Goal: Transaction & Acquisition: Register for event/course

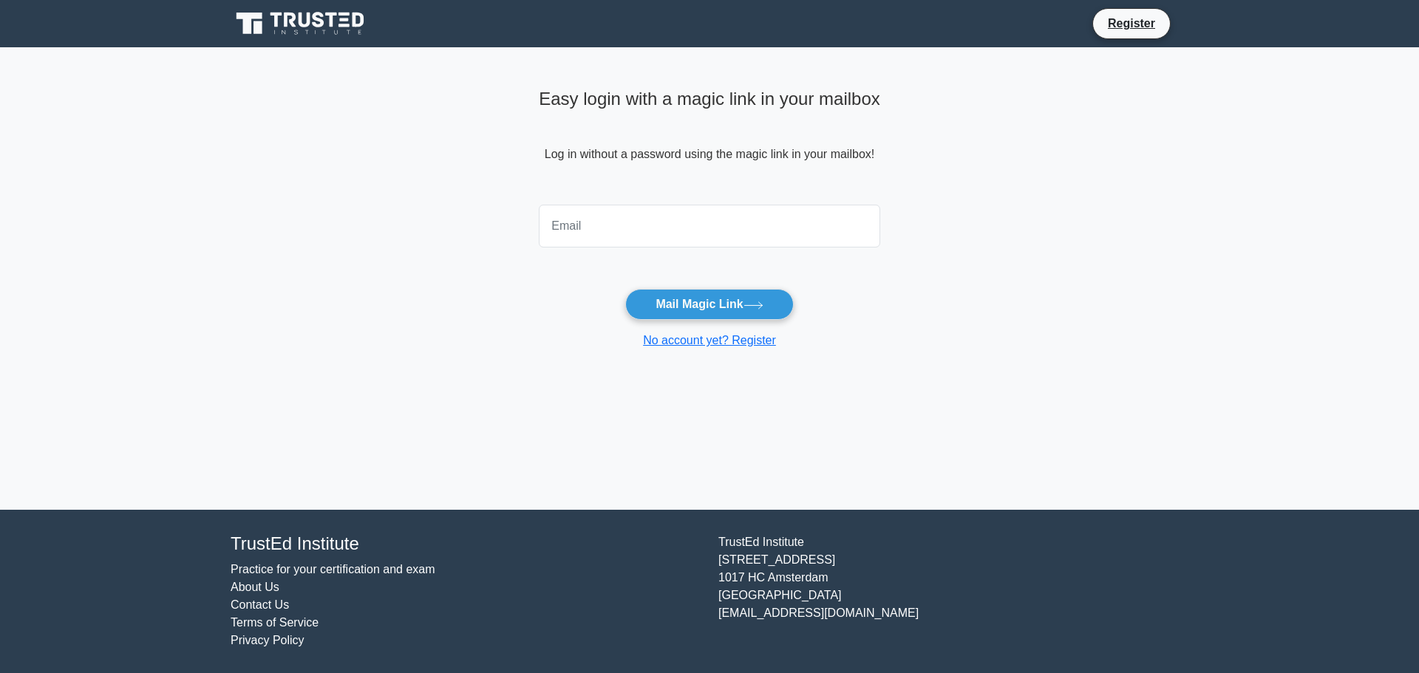
click at [612, 242] on input "email" at bounding box center [709, 226] width 341 height 43
type input "msajidhaleel@gmail.com"
click at [726, 308] on button "Mail Magic Link" at bounding box center [709, 304] width 168 height 31
click at [703, 293] on button "Mail Magic Link" at bounding box center [709, 304] width 168 height 31
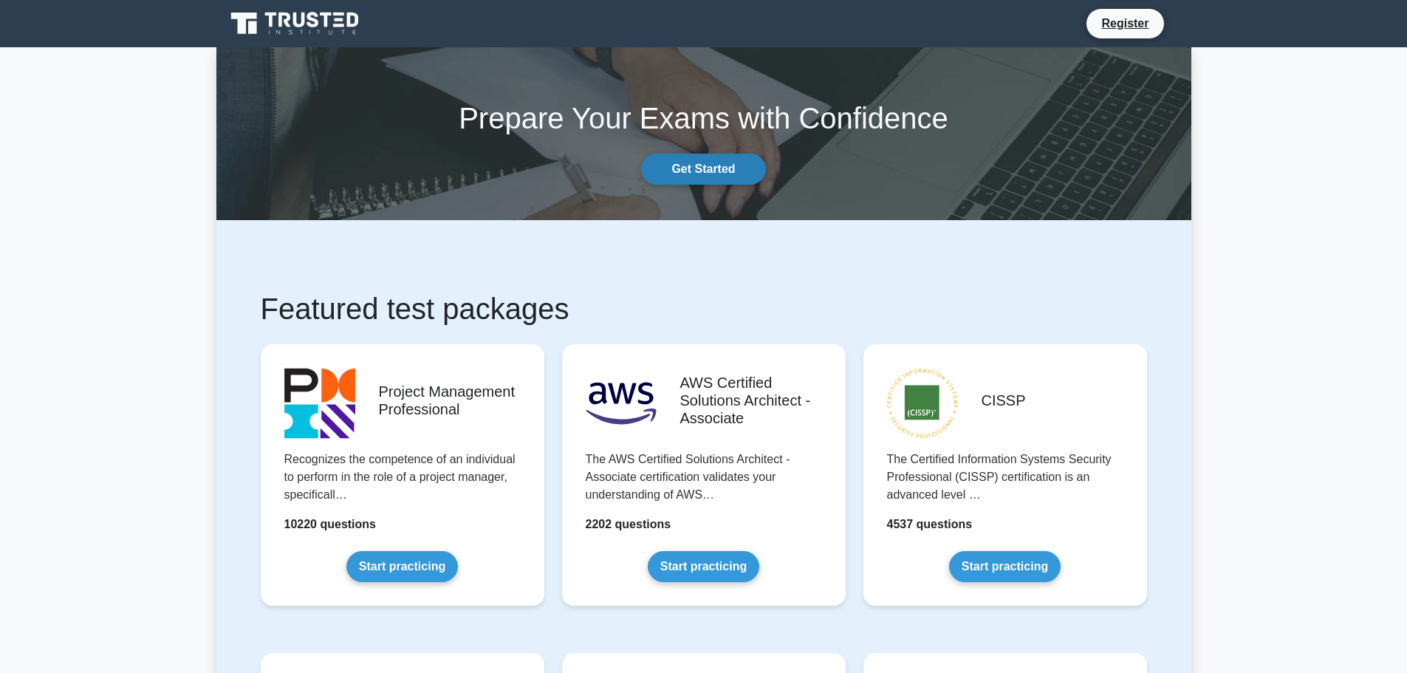
click at [704, 171] on link "Get Started" at bounding box center [703, 169] width 124 height 31
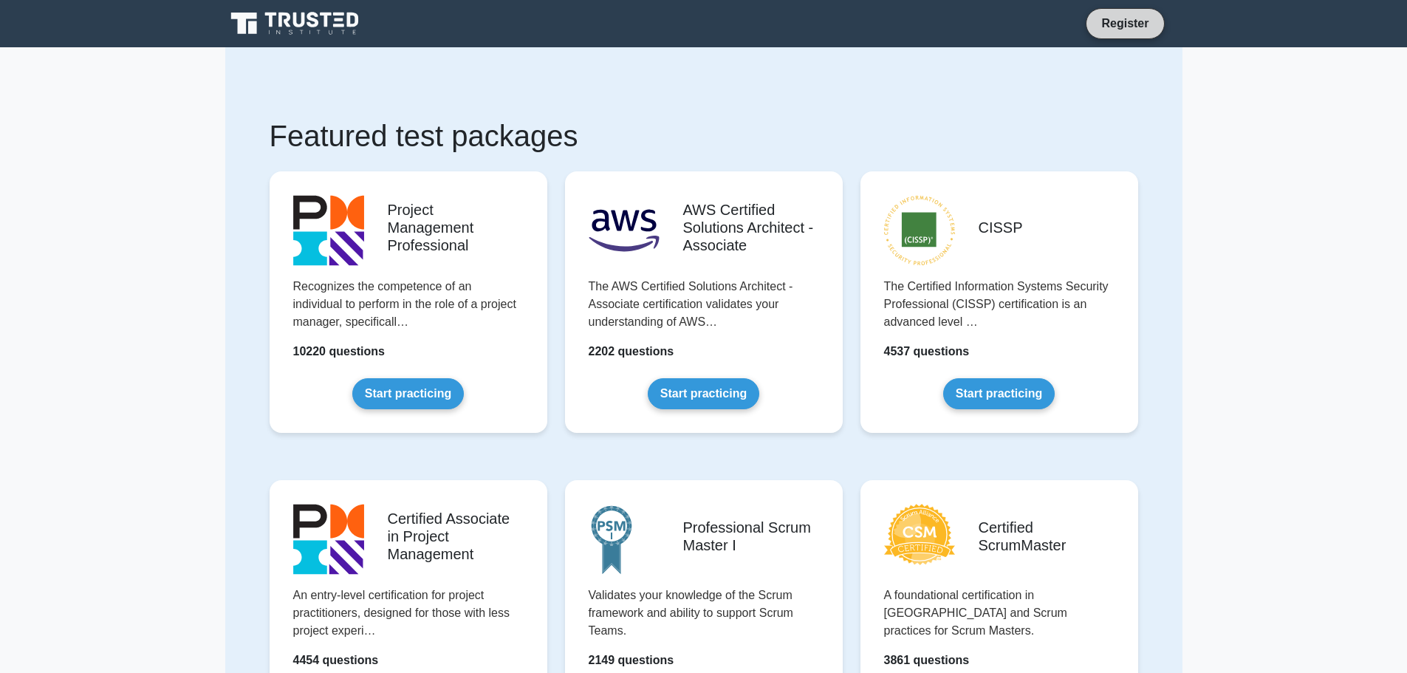
click at [1107, 14] on link "Register" at bounding box center [1125, 23] width 65 height 18
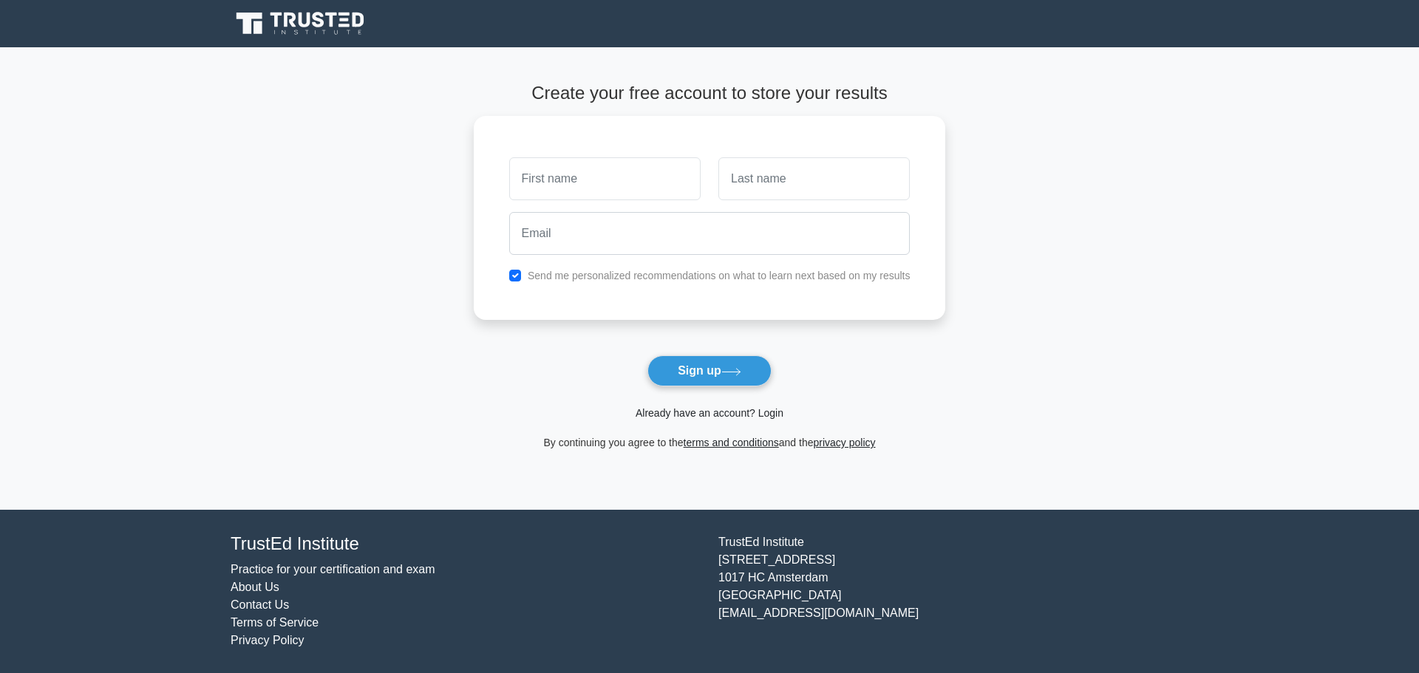
click at [711, 418] on link "Already have an account? Login" at bounding box center [709, 413] width 148 height 12
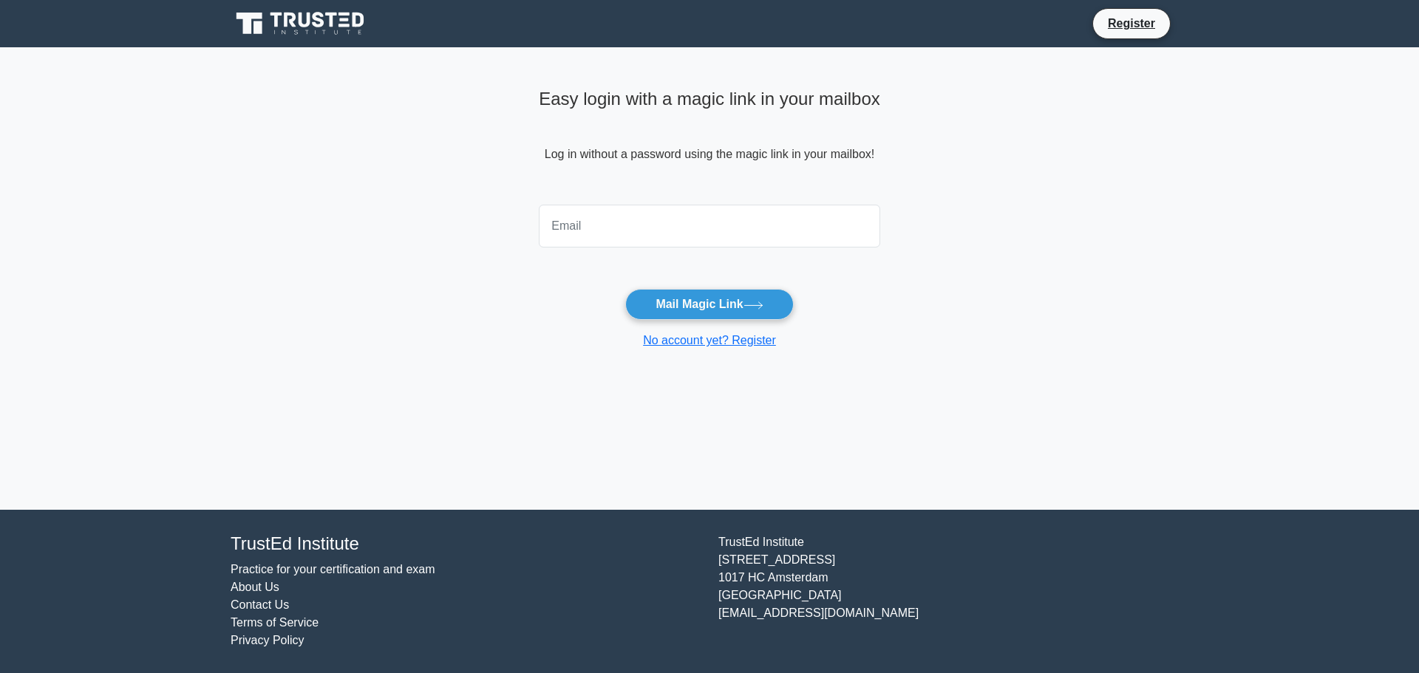
click at [582, 233] on input "email" at bounding box center [709, 226] width 341 height 43
type input "[EMAIL_ADDRESS][DOMAIN_NAME]"
click at [712, 304] on button "Mail Magic Link" at bounding box center [709, 304] width 168 height 31
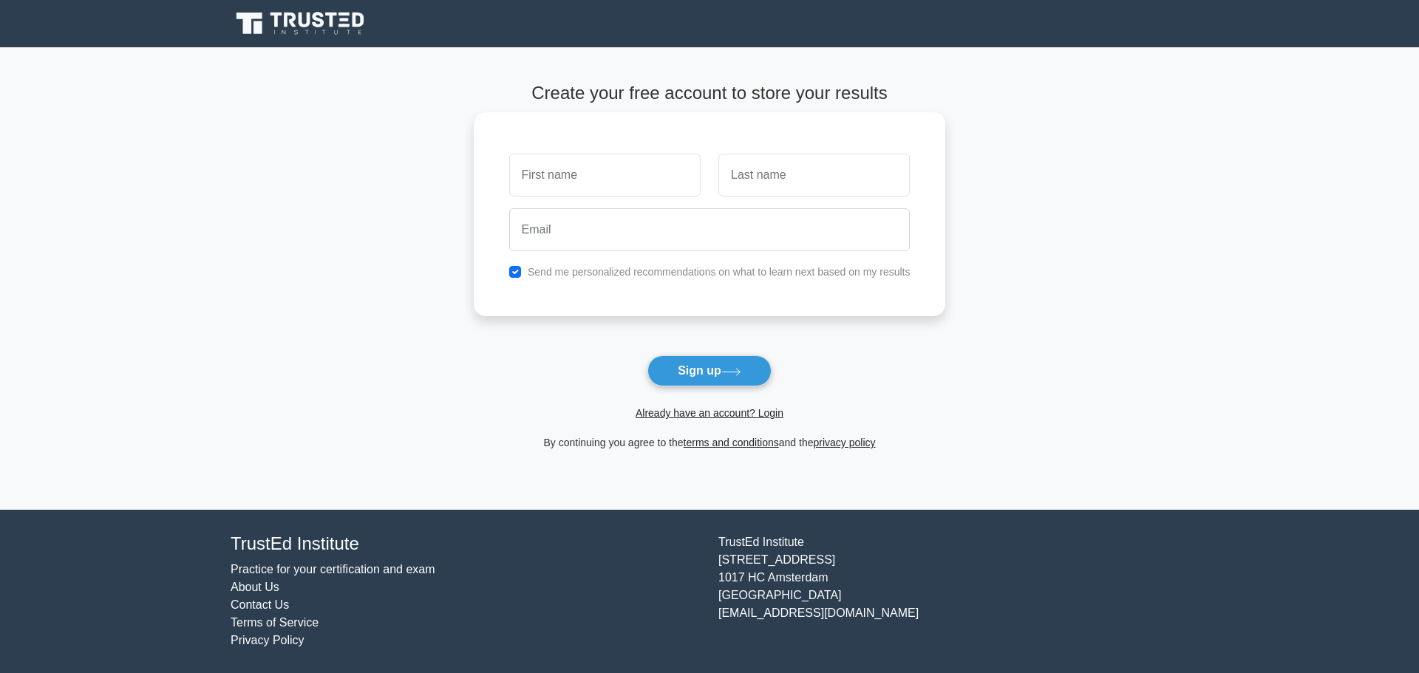
click at [610, 173] on input "text" at bounding box center [604, 175] width 191 height 43
type input "[PERSON_NAME]"
click at [797, 170] on input "text" at bounding box center [813, 175] width 191 height 43
type input "[PERSON_NAME]"
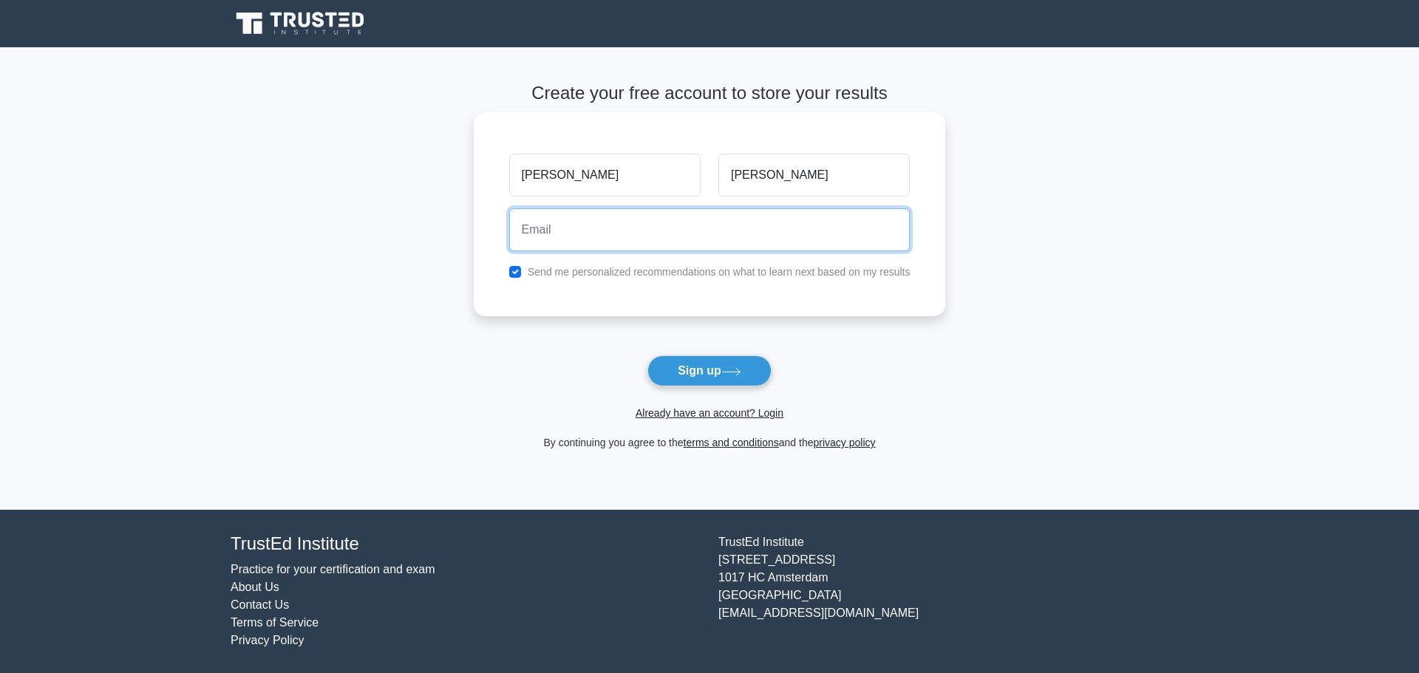
click at [723, 242] on input "email" at bounding box center [709, 229] width 401 height 43
type input "[EMAIL_ADDRESS][DOMAIN_NAME]"
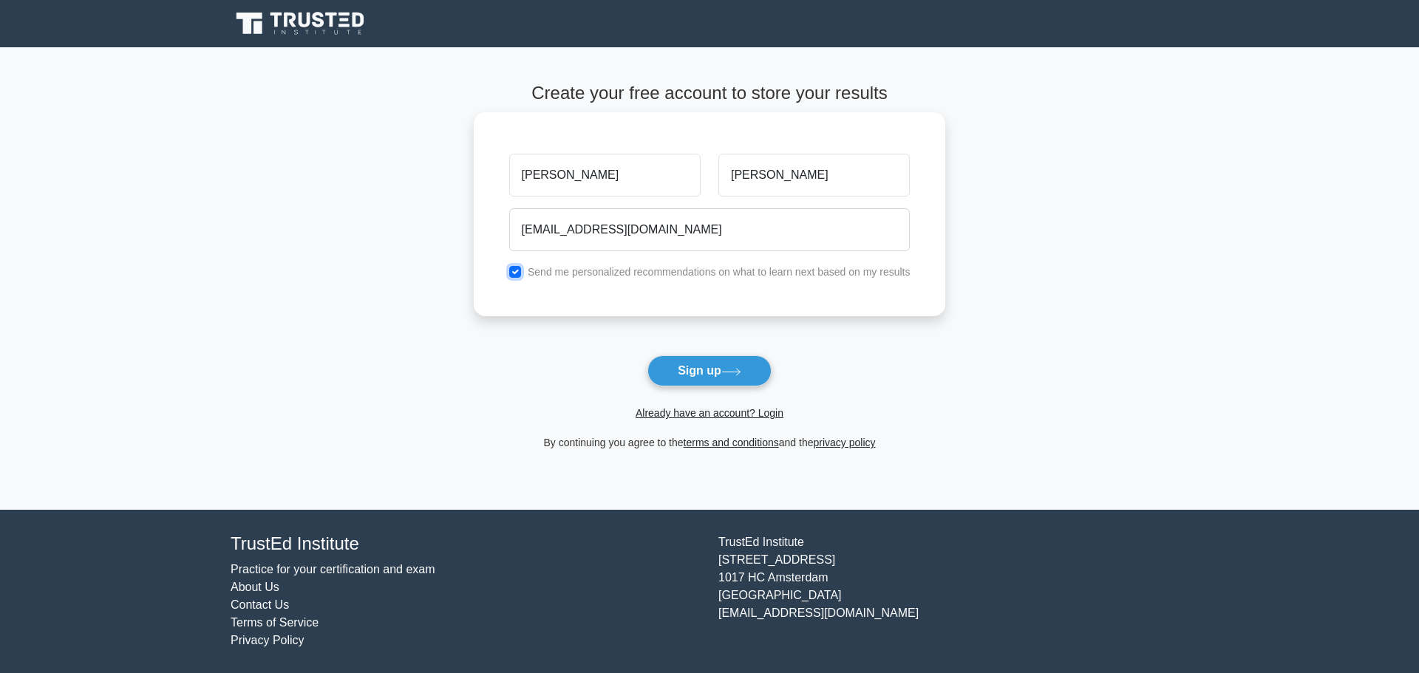
click at [518, 271] on input "checkbox" at bounding box center [515, 272] width 12 height 12
checkbox input "false"
click at [726, 365] on button "Sign up" at bounding box center [709, 370] width 124 height 31
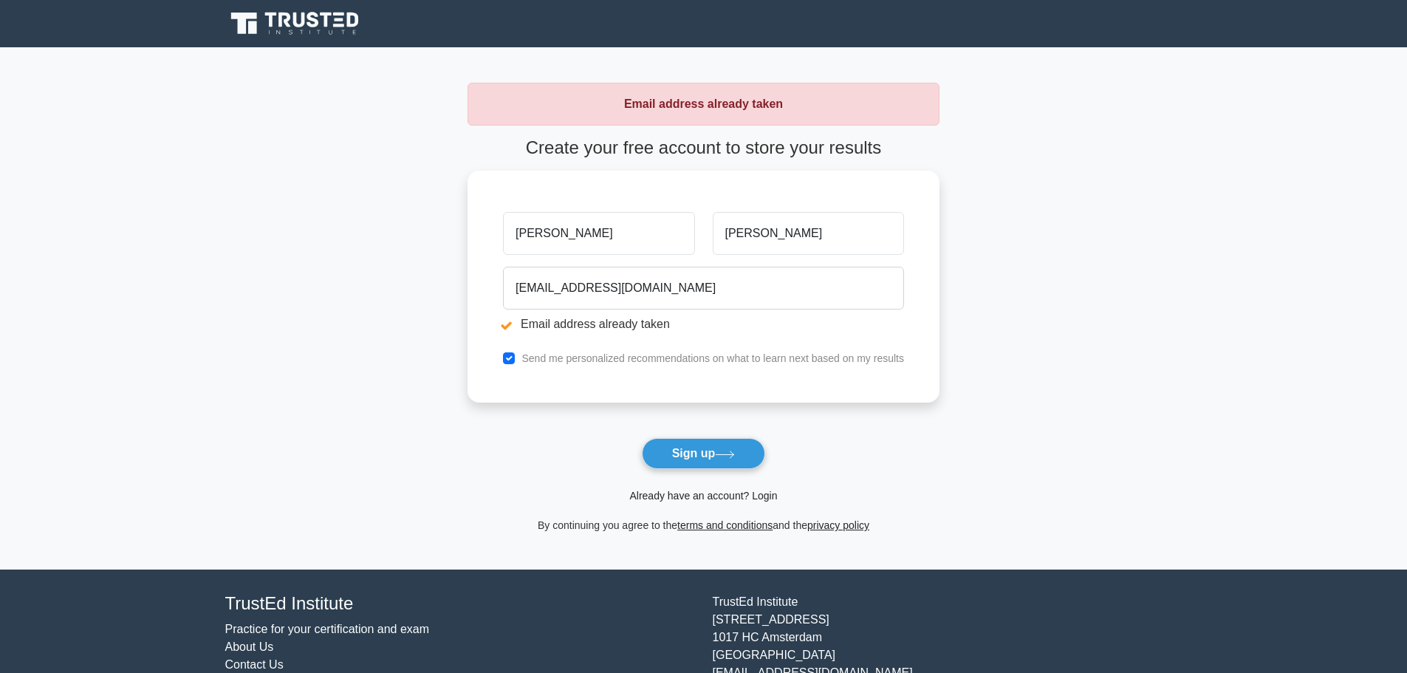
click at [724, 492] on link "Already have an account? Login" at bounding box center [703, 496] width 148 height 12
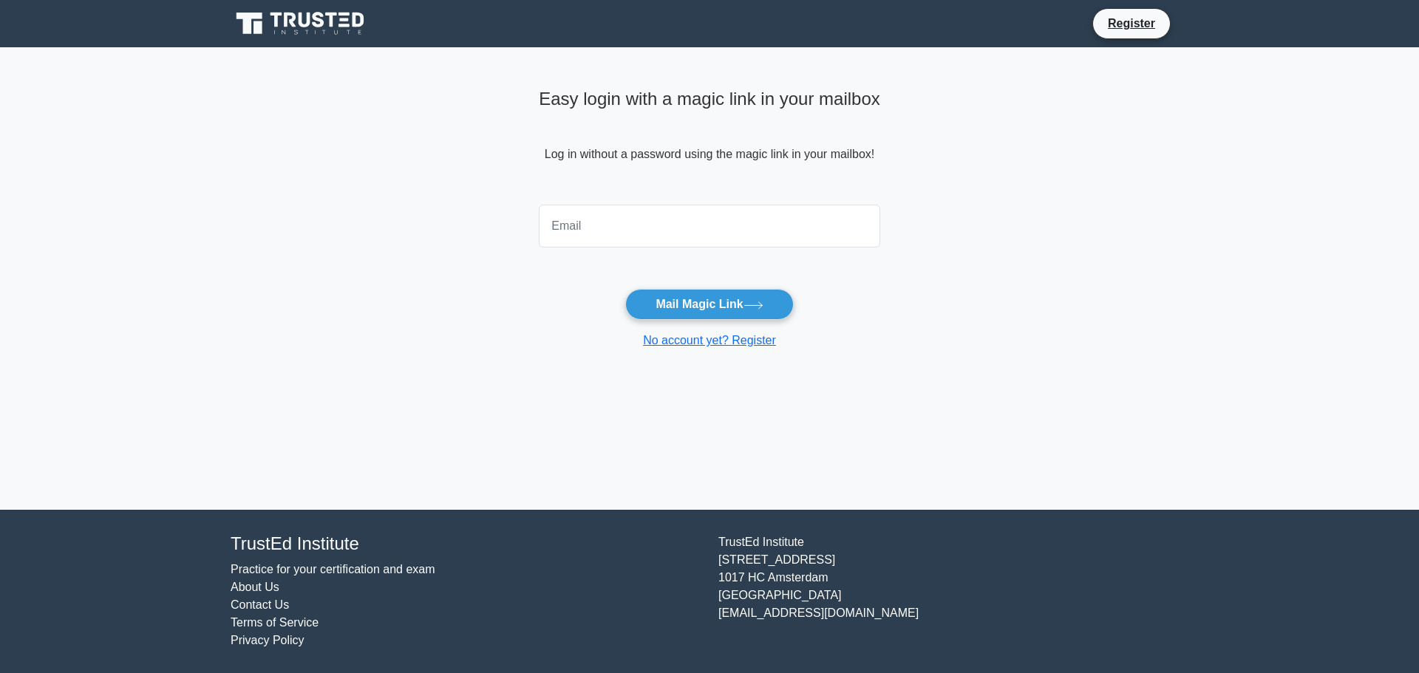
click at [602, 229] on input "email" at bounding box center [709, 226] width 341 height 43
type input "[EMAIL_ADDRESS][DOMAIN_NAME]"
click at [720, 303] on button "Mail Magic Link" at bounding box center [709, 304] width 168 height 31
